Goal: Information Seeking & Learning: Learn about a topic

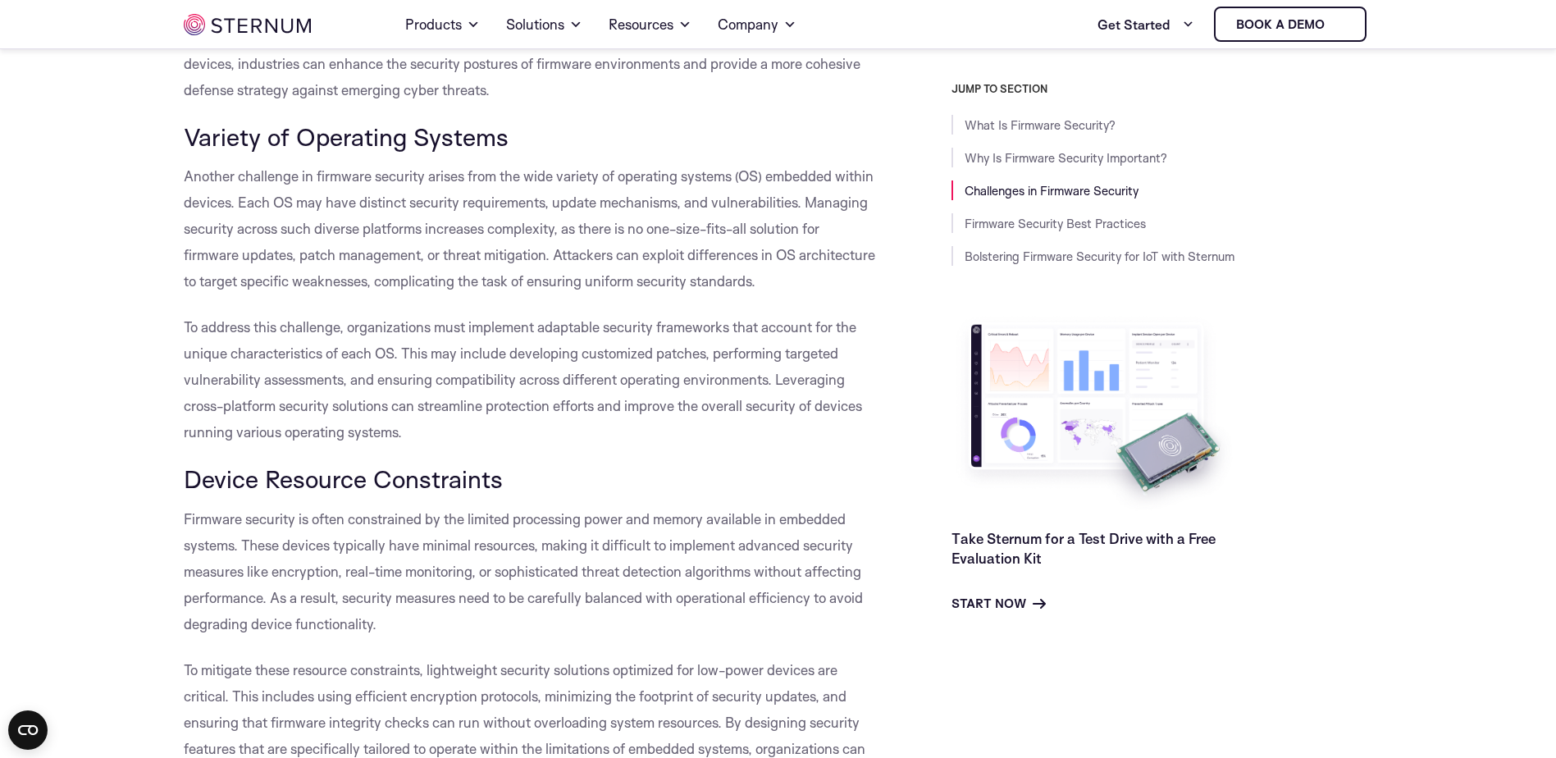
scroll to position [2955, 0]
drag, startPoint x: 674, startPoint y: 189, endPoint x: 683, endPoint y: -85, distance: 274.2
drag, startPoint x: 683, startPoint y: -85, endPoint x: 456, endPoint y: 244, distance: 400.0
click at [456, 244] on p "Another challenge in firmware security arises from the wide variety of operatin…" at bounding box center [531, 229] width 694 height 131
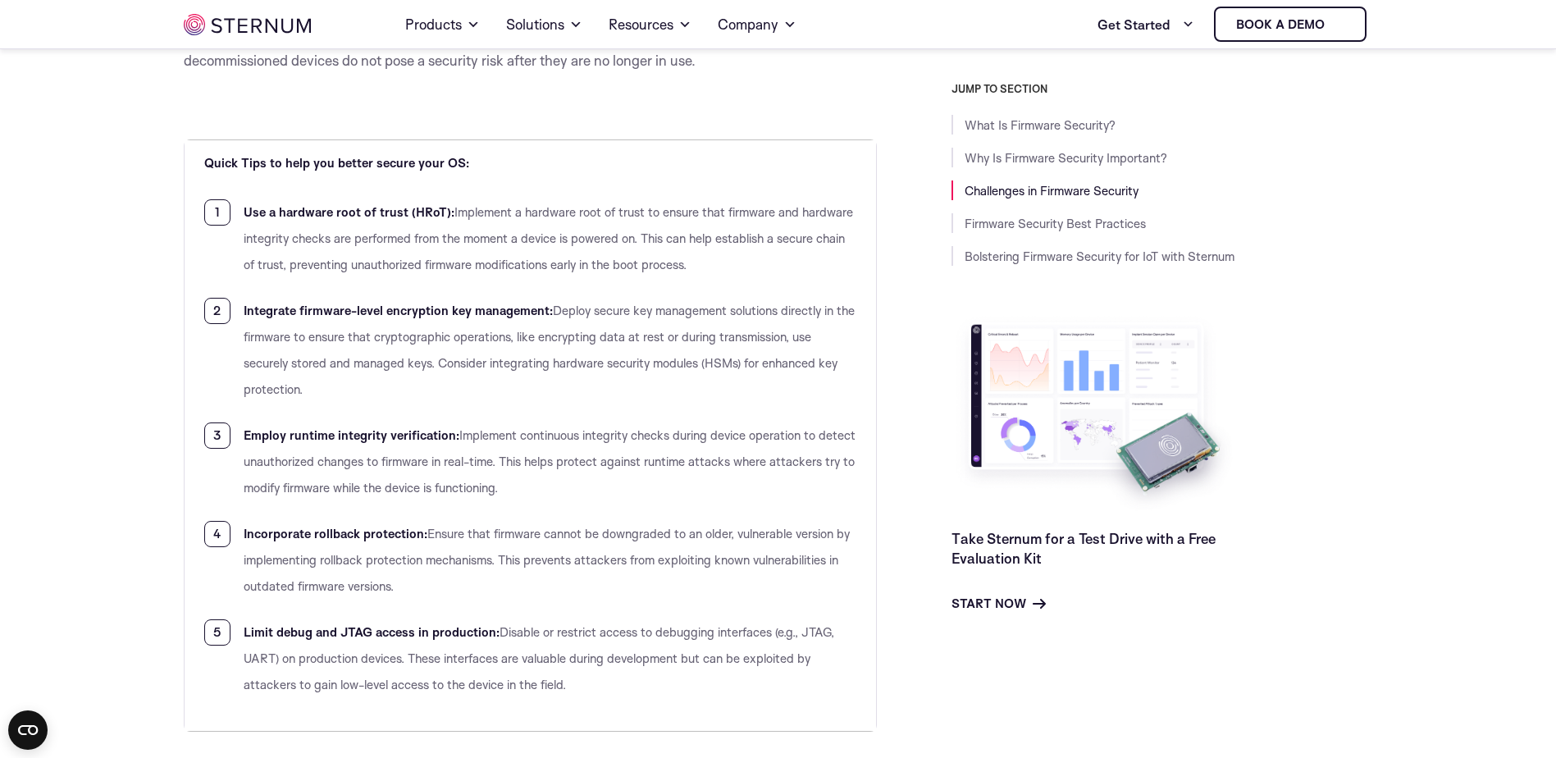
scroll to position [4987, 0]
click at [750, 217] on span "Implement a hardware root of trust to ensure that firmware and hardware integri…" at bounding box center [549, 239] width 610 height 68
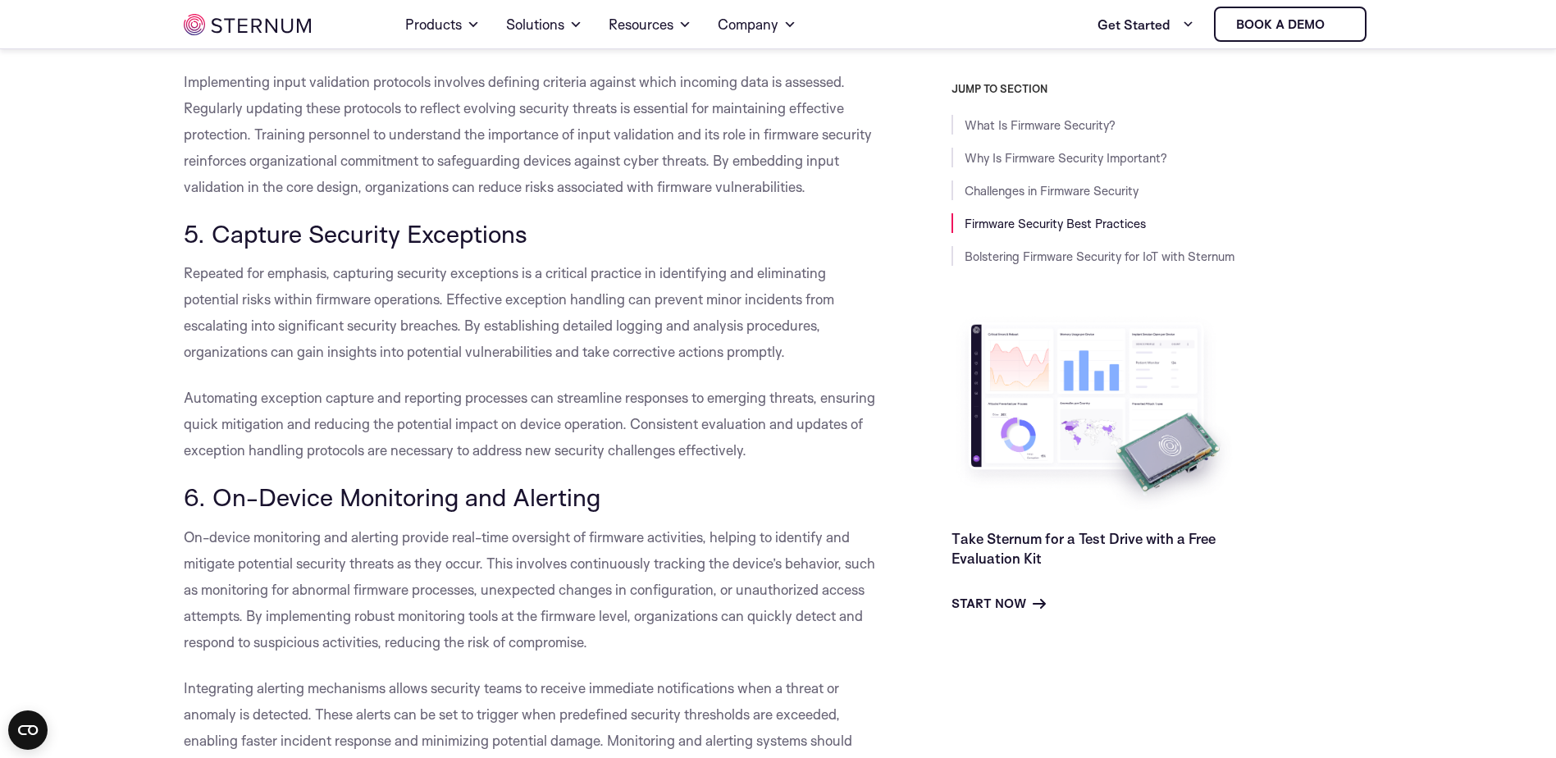
scroll to position [6899, 0]
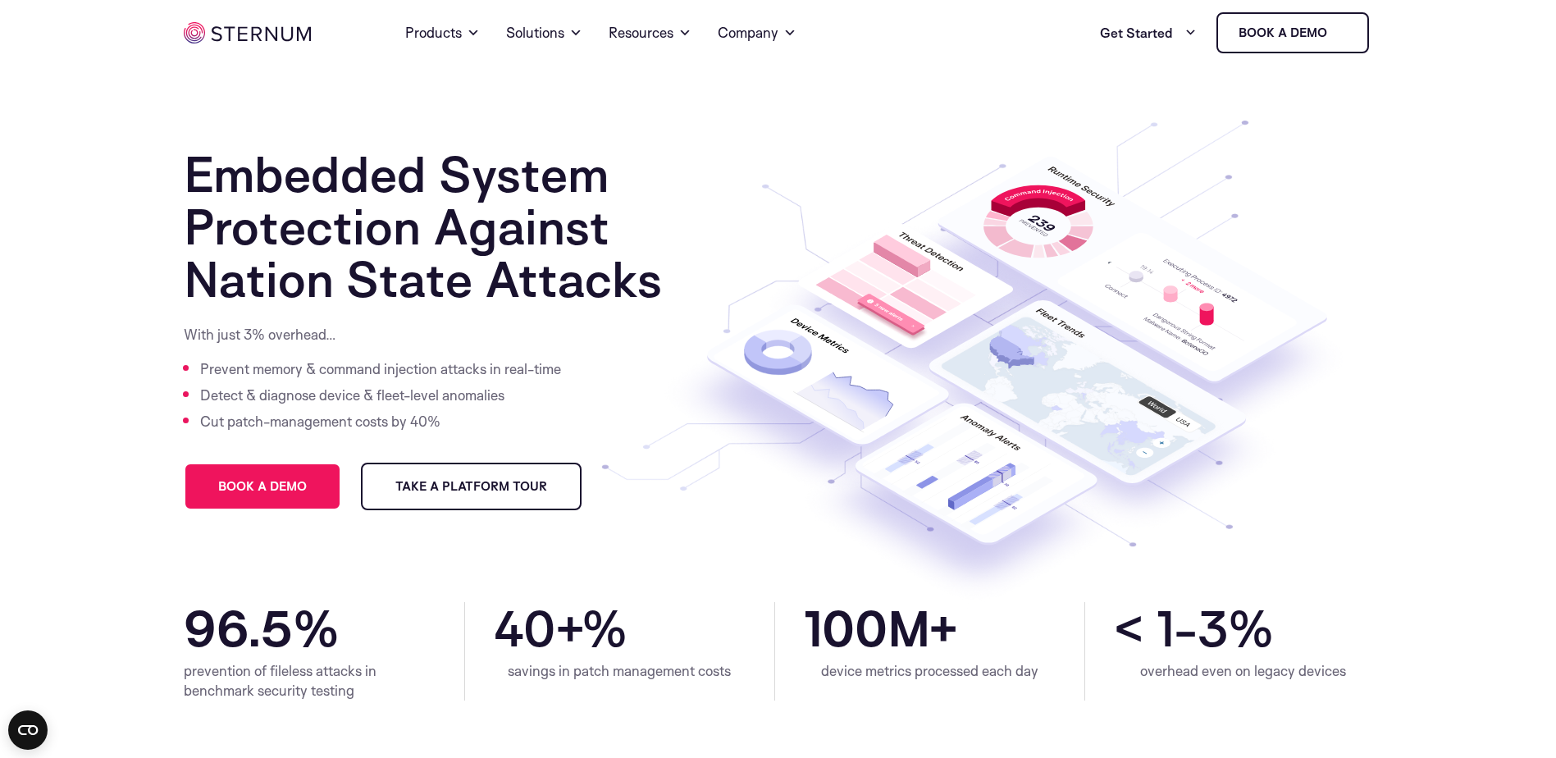
click at [135, 202] on section "Embedded System Protection Against Nation State Attacks With just 3% overhead… …" at bounding box center [778, 334] width 1556 height 537
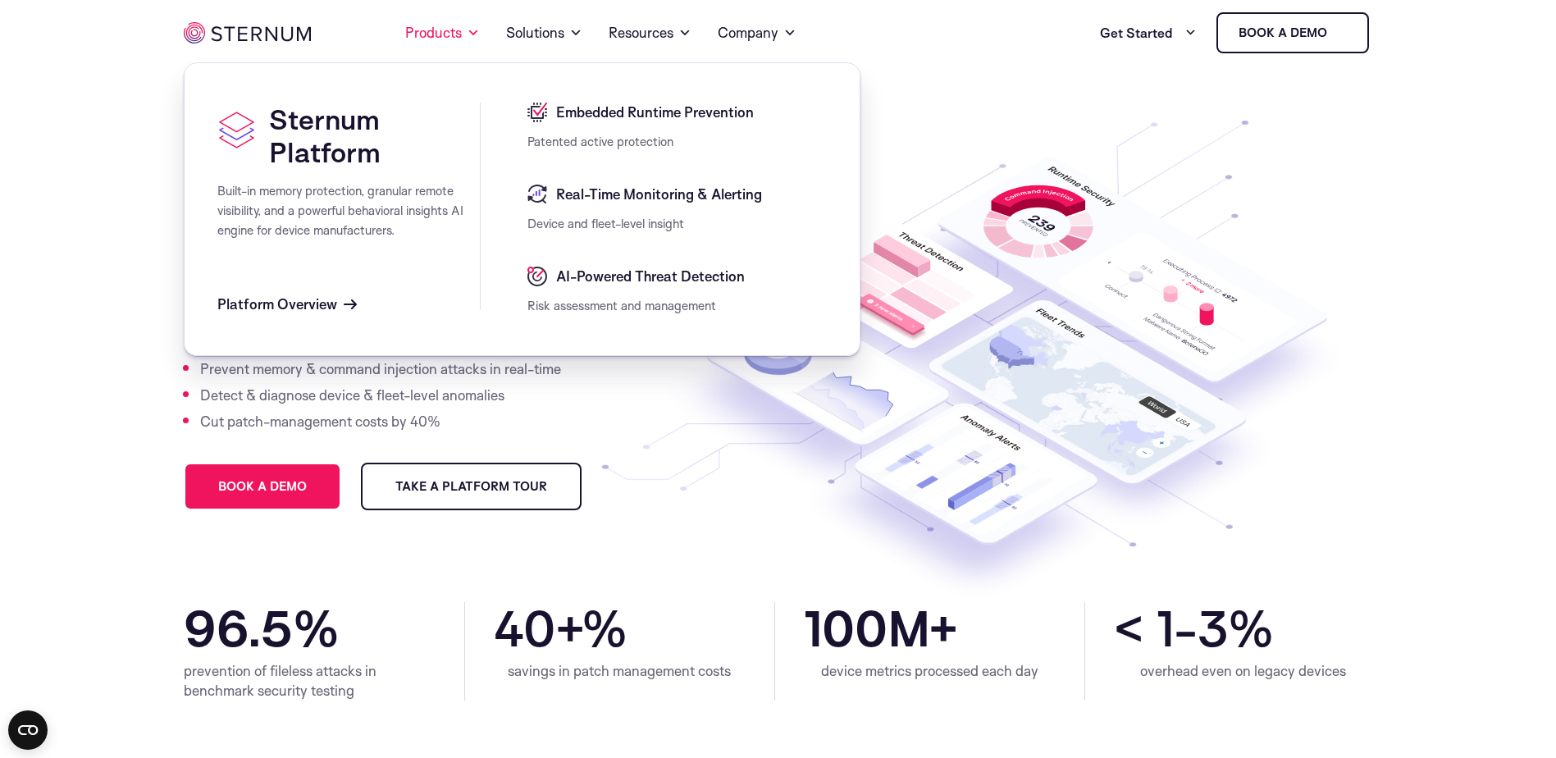
click at [41, 299] on section "Embedded System Protection Against Nation State Attacks With just 3% overhead… …" at bounding box center [778, 334] width 1556 height 537
click at [586, 124] on div "Embedded Runtime Prevention" at bounding box center [677, 118] width 299 height 30
click at [609, 115] on span "Embedded Runtime Prevention" at bounding box center [653, 113] width 202 height 20
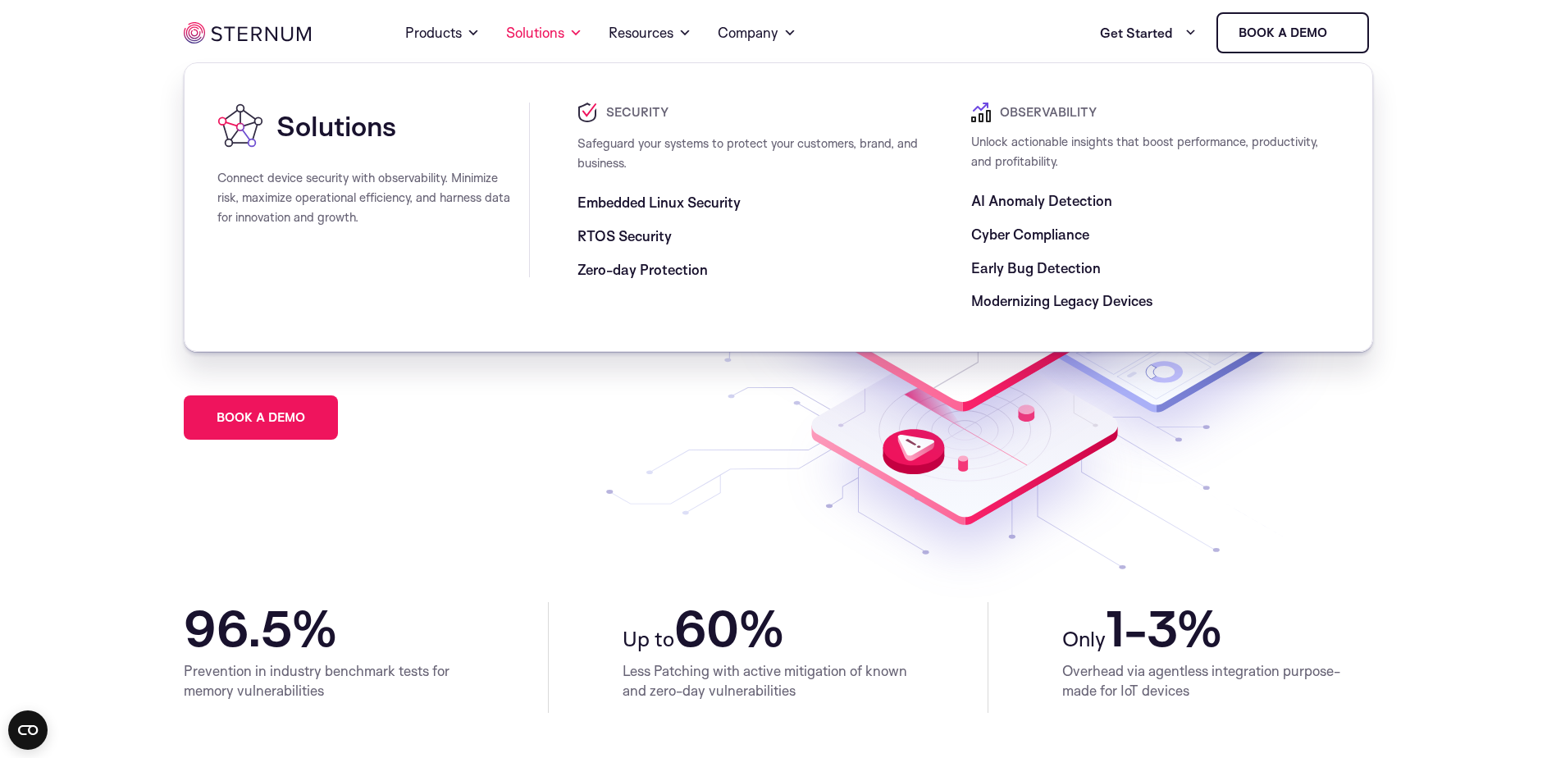
click at [617, 196] on span "Embedded Linux Security" at bounding box center [659, 203] width 163 height 20
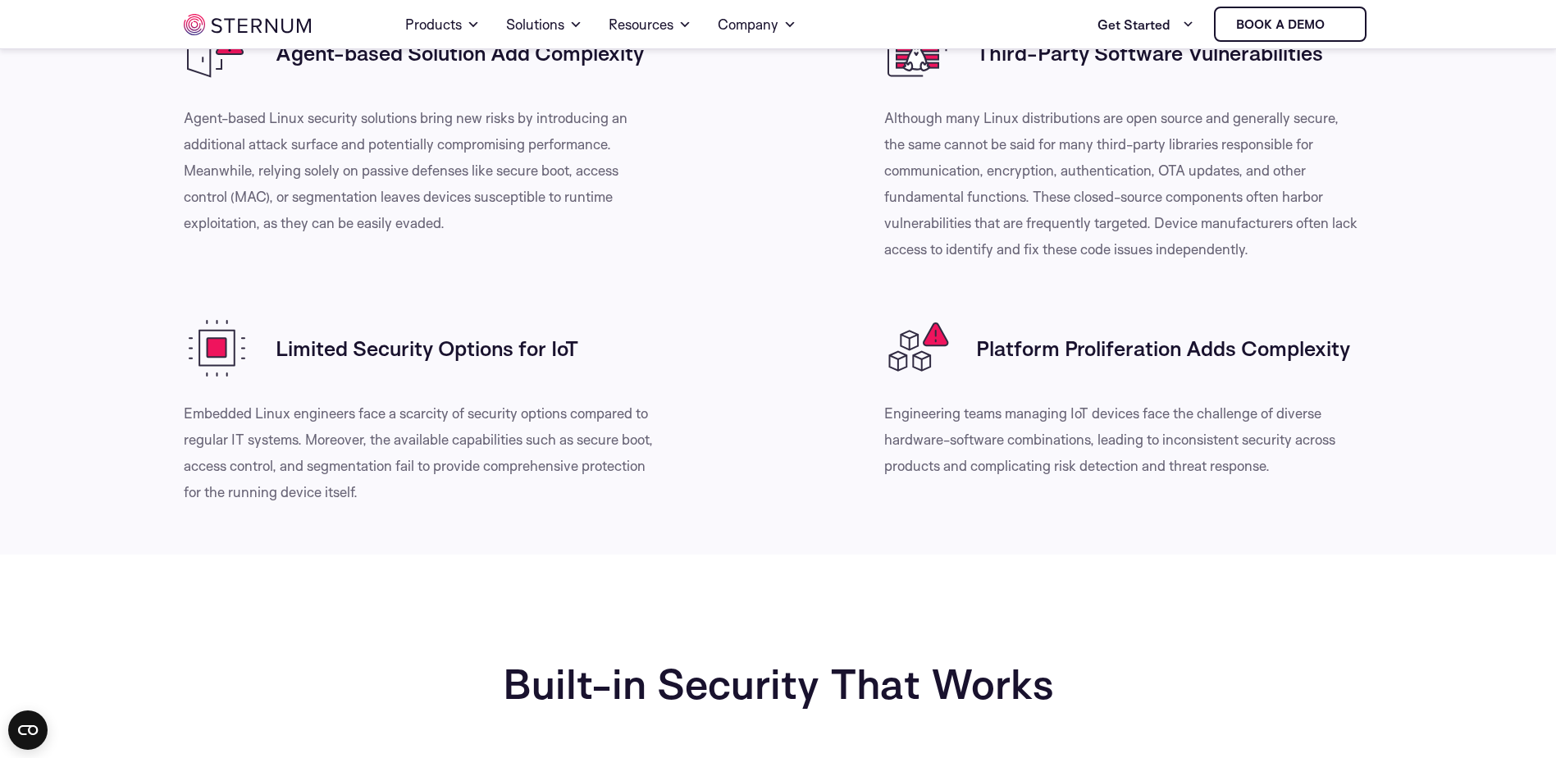
scroll to position [844, 0]
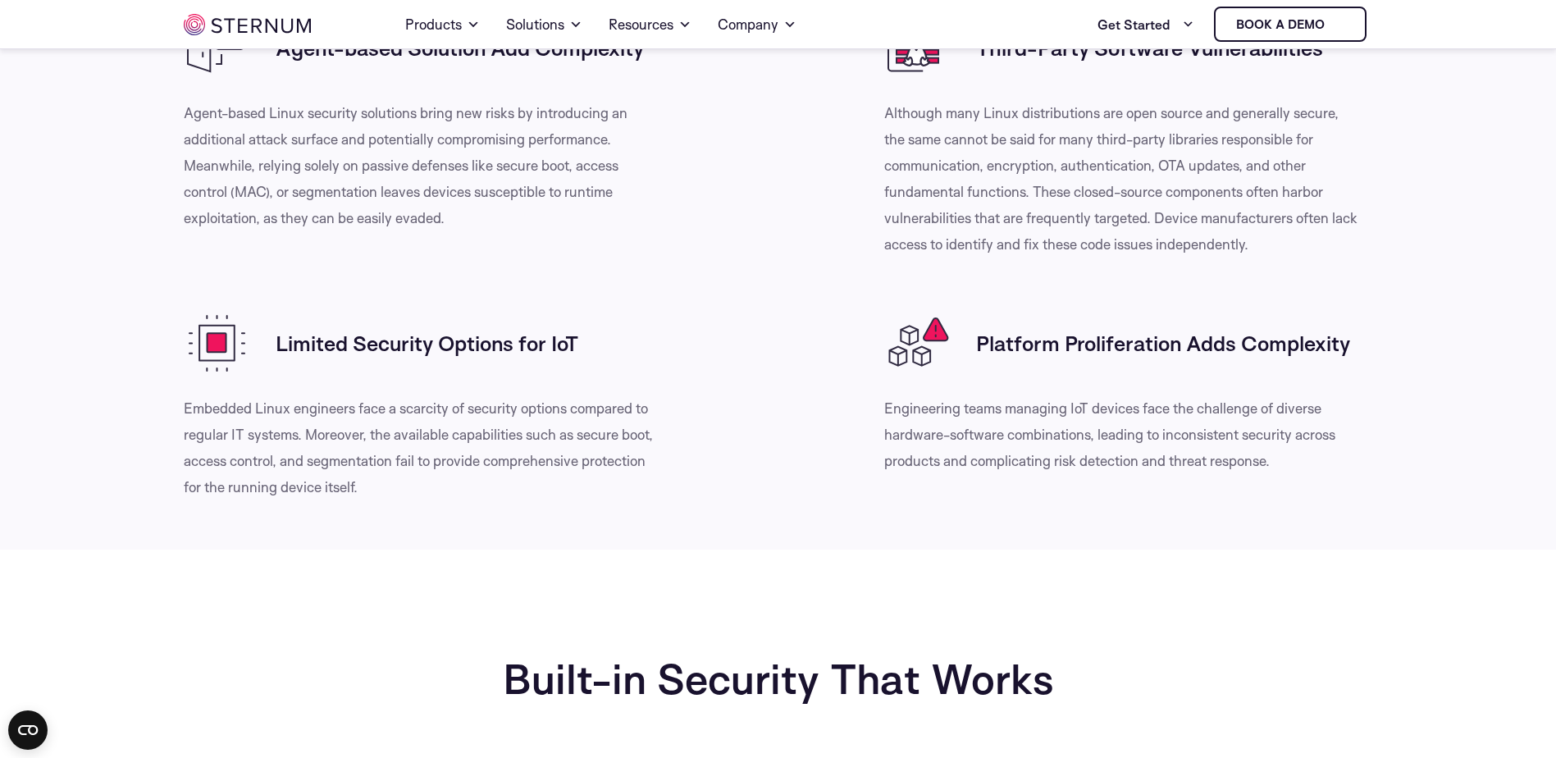
drag, startPoint x: 1555, startPoint y: 296, endPoint x: 1533, endPoint y: 319, distance: 31.9
click at [1528, 348] on section "Linux Device Need Better Security Agent-based Solution Add Complexity" at bounding box center [778, 173] width 1556 height 753
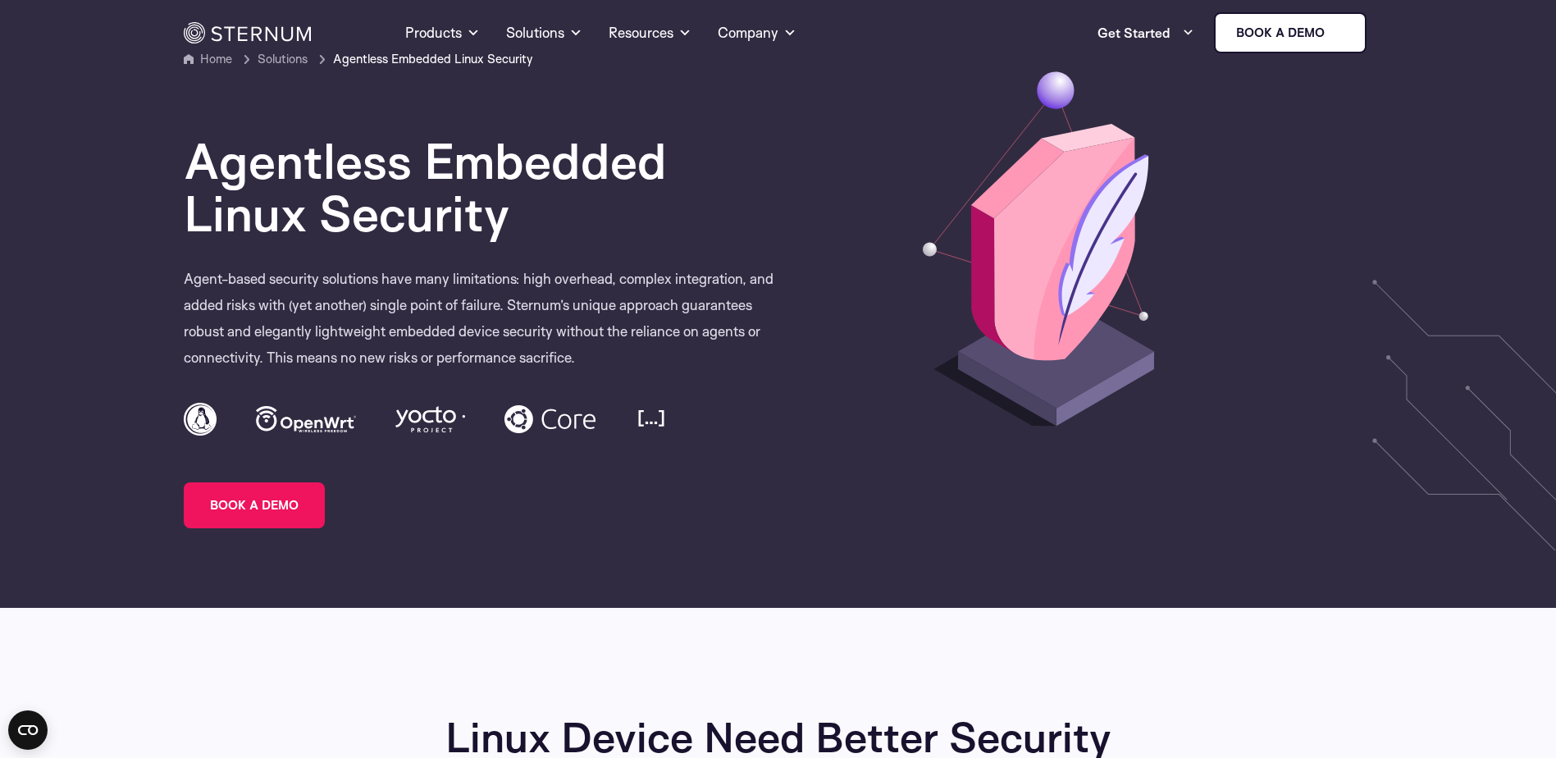
scroll to position [0, 0]
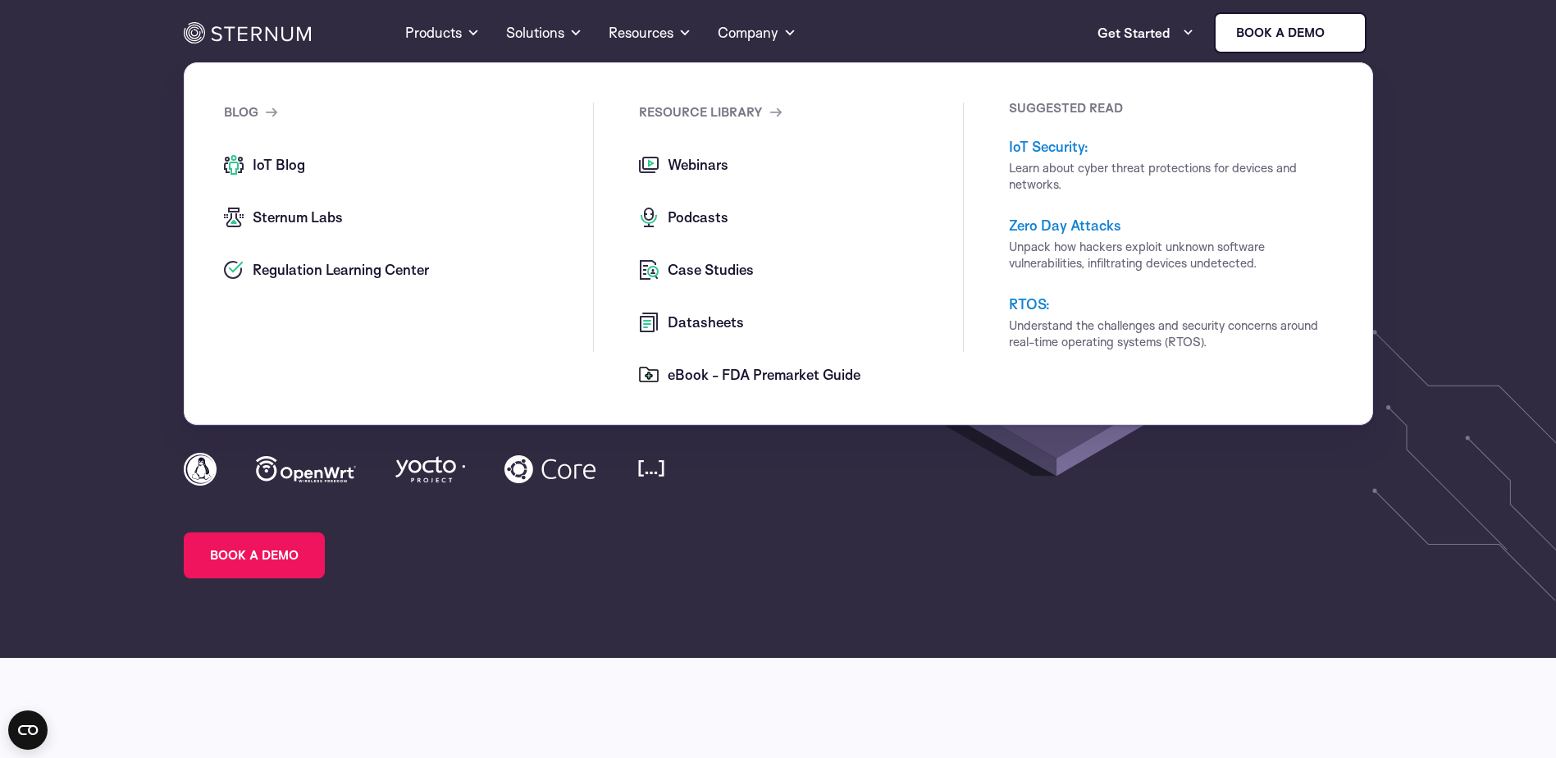
click at [1053, 149] on link "IoT Security:" at bounding box center [1049, 146] width 80 height 17
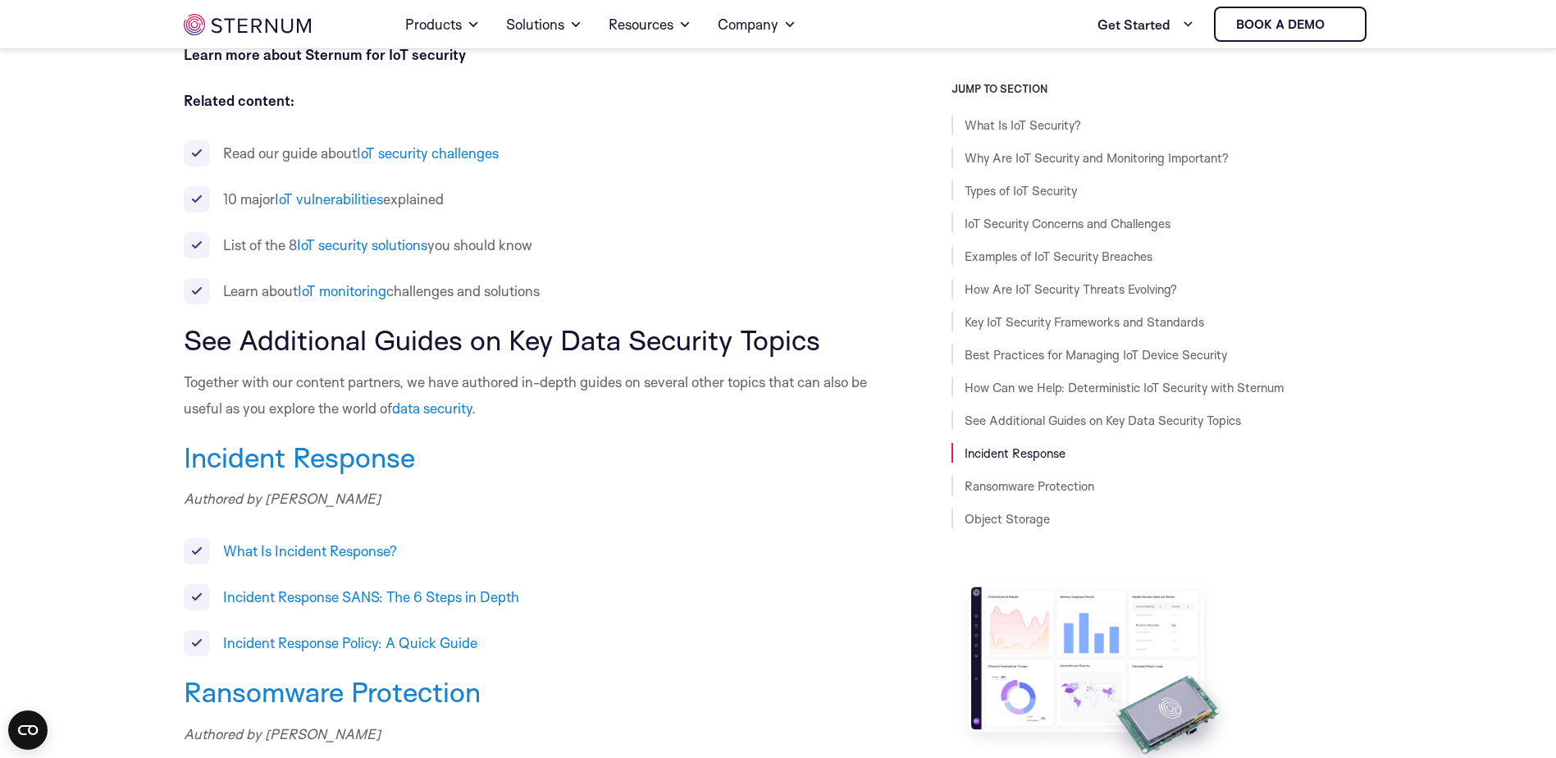
scroll to position [9158, 0]
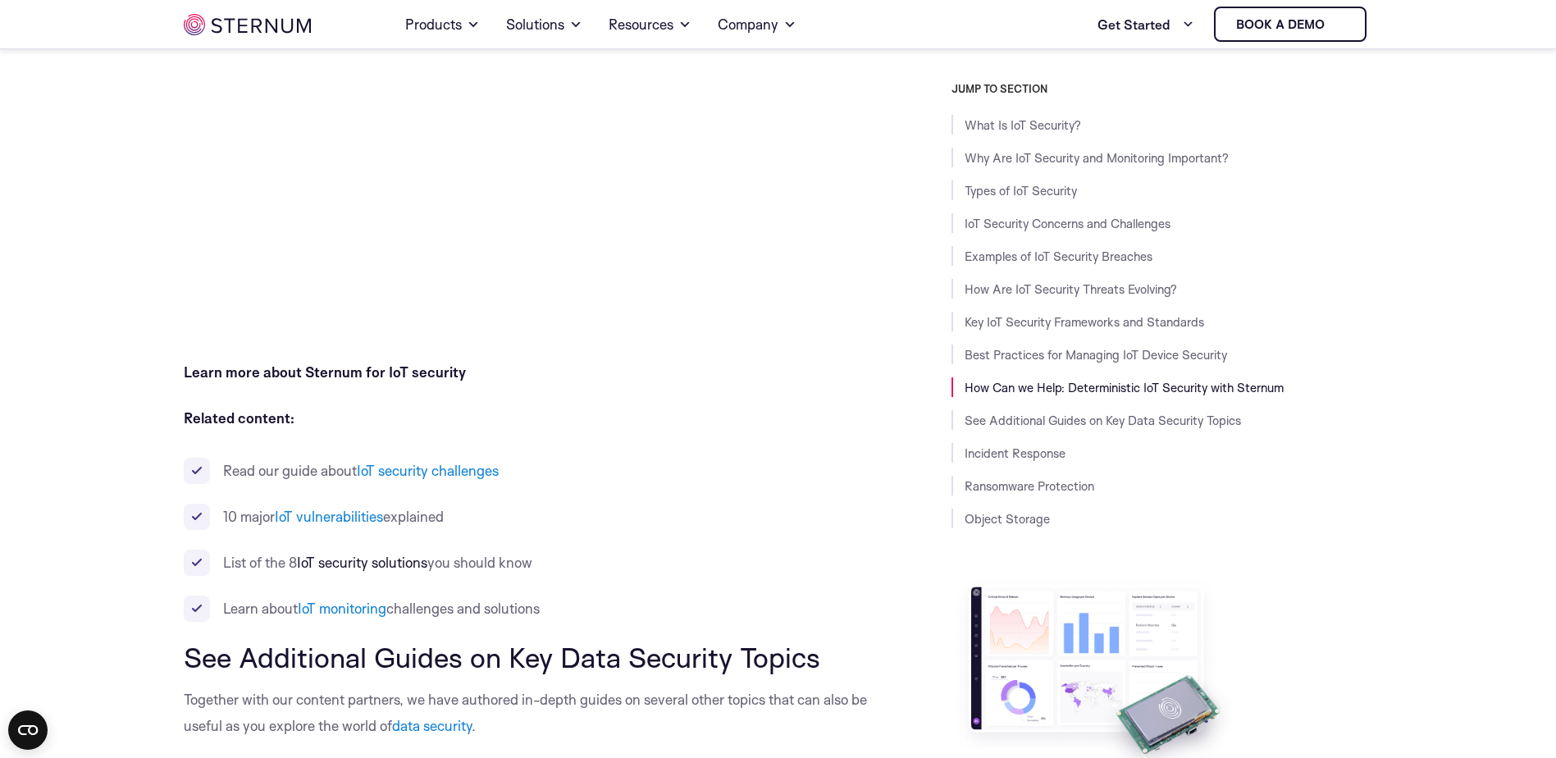
click at [398, 554] on link "IoT security solutions" at bounding box center [362, 562] width 130 height 17
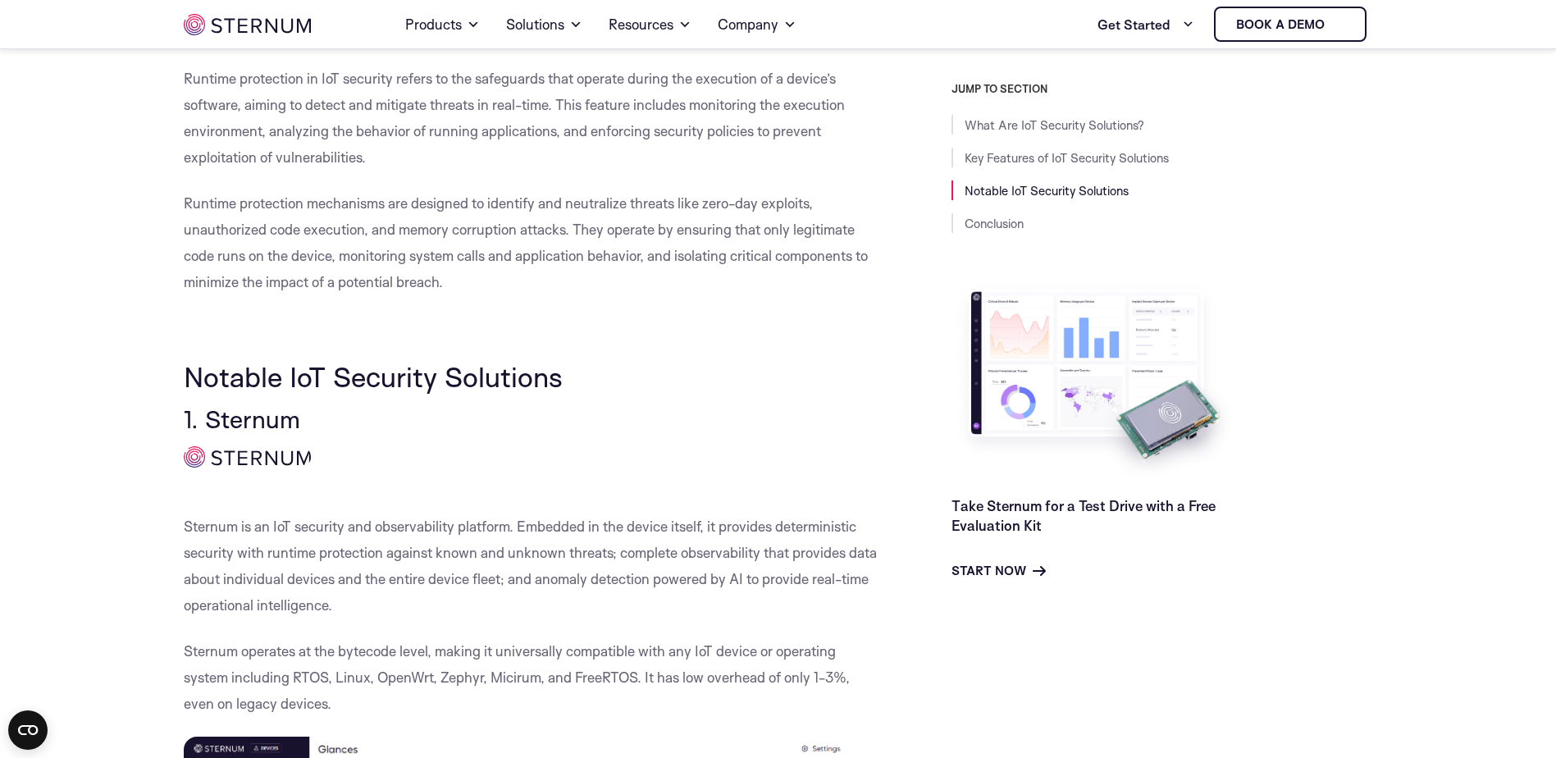
scroll to position [2368, 0]
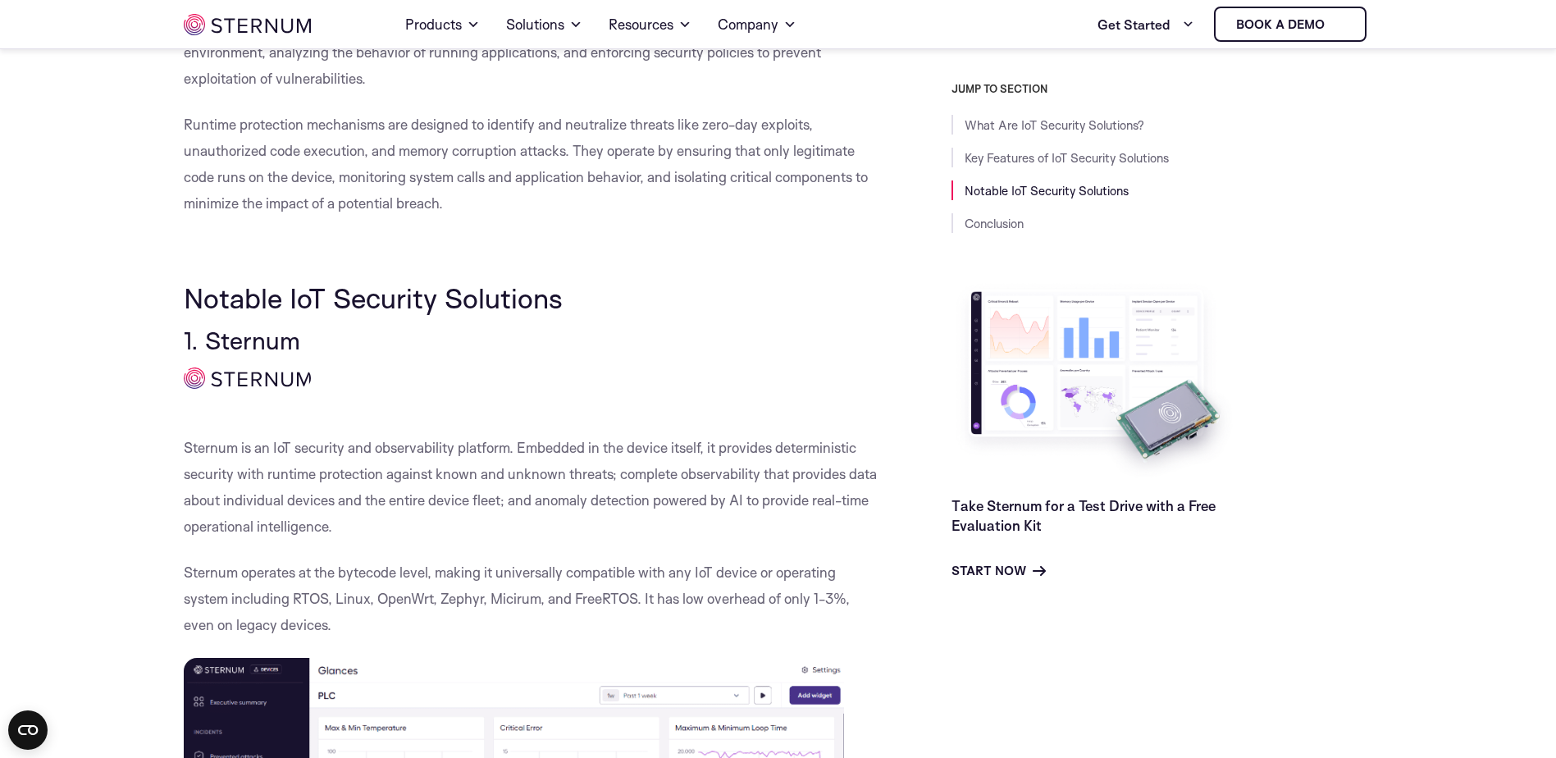
click at [249, 345] on span "1. Sternum" at bounding box center [242, 340] width 116 height 30
copy span "Sternum"
click at [636, 345] on h3 "1. Sternum" at bounding box center [531, 341] width 694 height 28
